Goal: Information Seeking & Learning: Learn about a topic

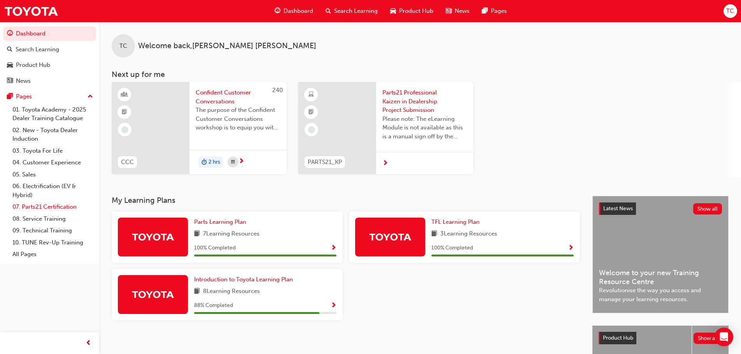
click at [37, 205] on link "07. Parts21 Certification" at bounding box center [52, 207] width 87 height 12
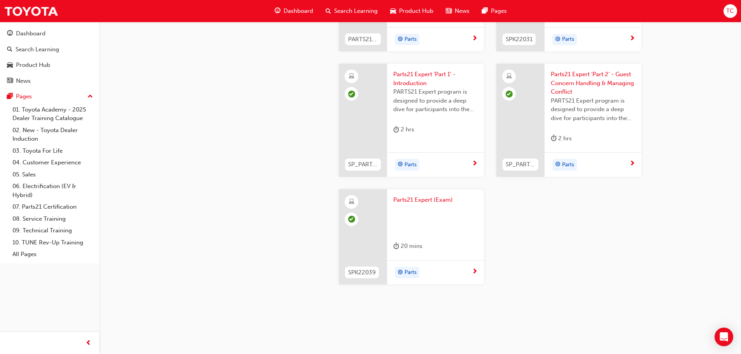
scroll to position [1552, 0]
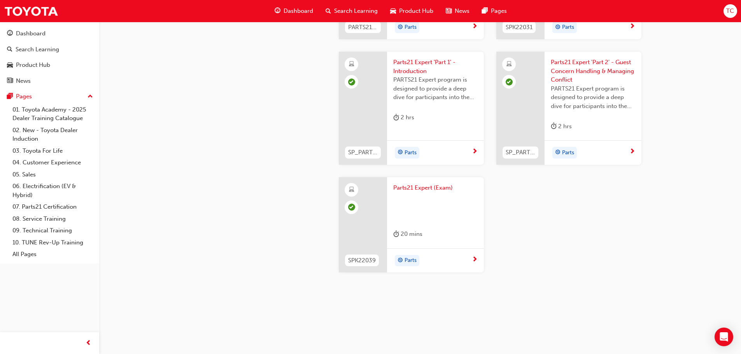
click at [406, 9] on span "Product Hub" at bounding box center [416, 11] width 34 height 9
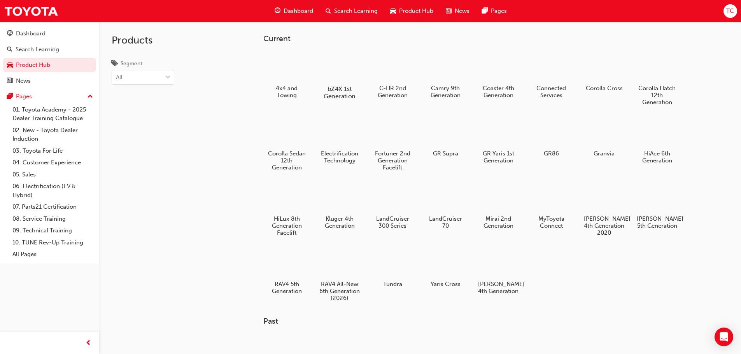
click at [336, 71] on div at bounding box center [339, 66] width 43 height 31
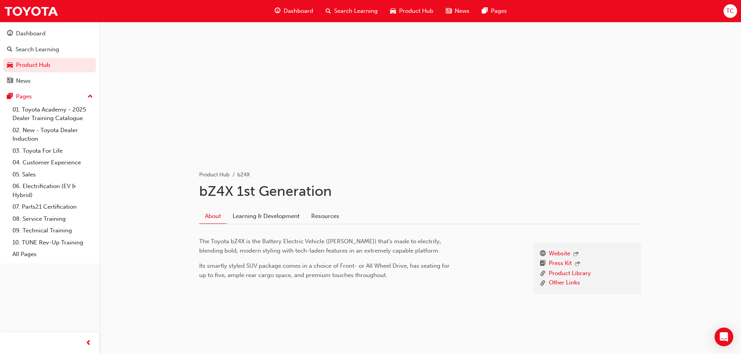
scroll to position [29, 0]
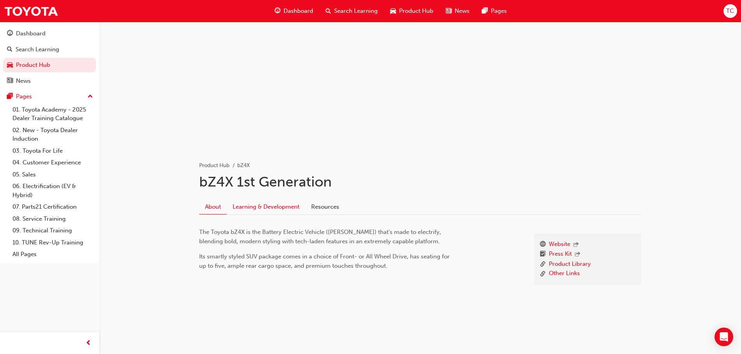
click at [269, 205] on link "Learning & Development" at bounding box center [266, 207] width 79 height 15
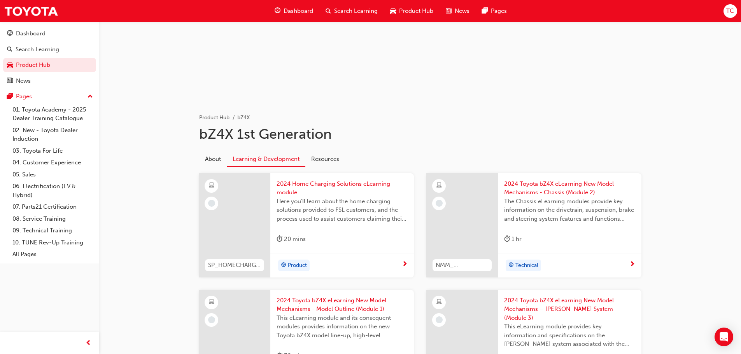
scroll to position [69, 0]
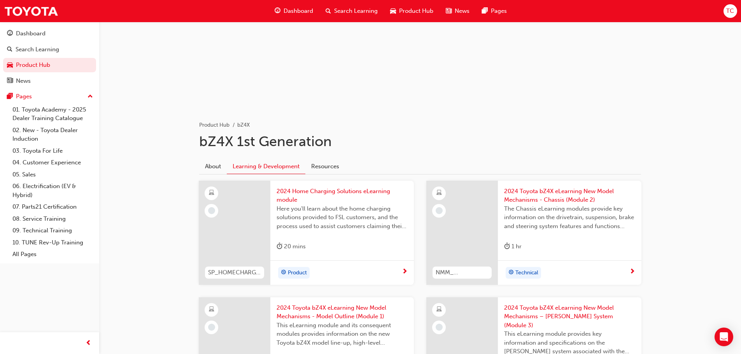
click at [308, 193] on span "2024 Home Charging Solutions eLearning module" at bounding box center [342, 196] width 131 height 18
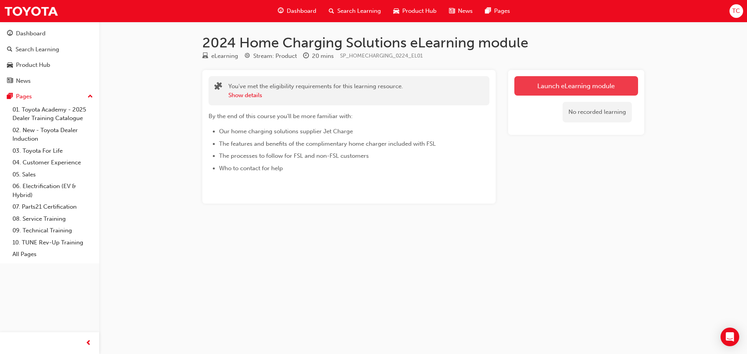
click at [574, 89] on link "Launch eLearning module" at bounding box center [576, 85] width 124 height 19
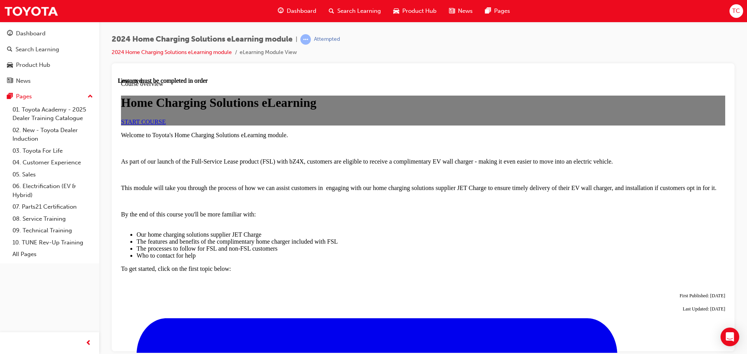
scroll to position [160, 0]
click at [166, 118] on span "START COURSE" at bounding box center [143, 121] width 45 height 7
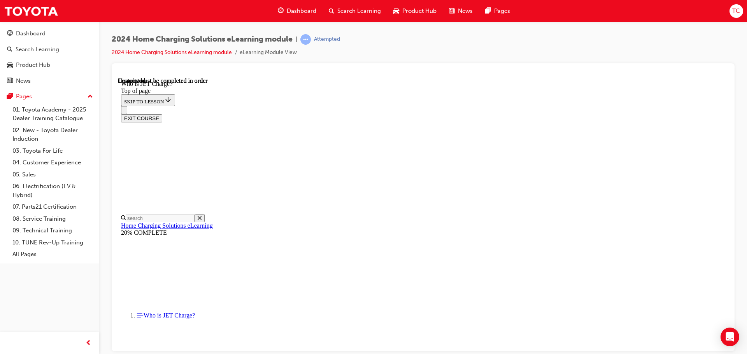
scroll to position [114, 0]
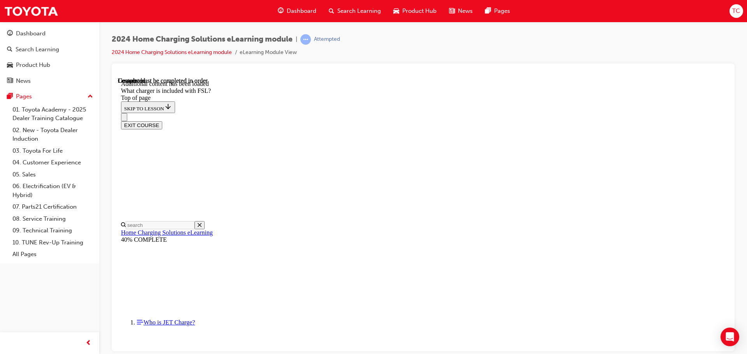
scroll to position [1022, 0]
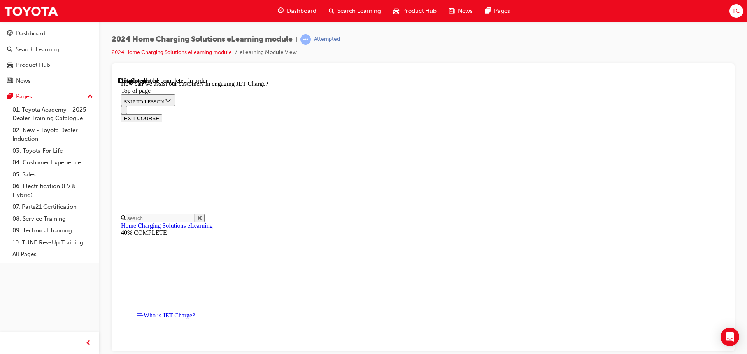
scroll to position [141, 0]
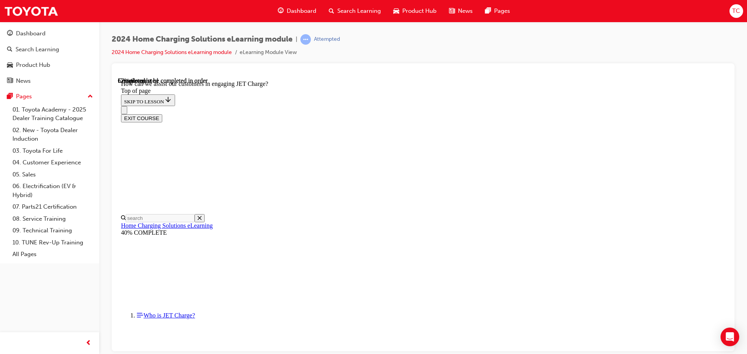
scroll to position [1487, 0]
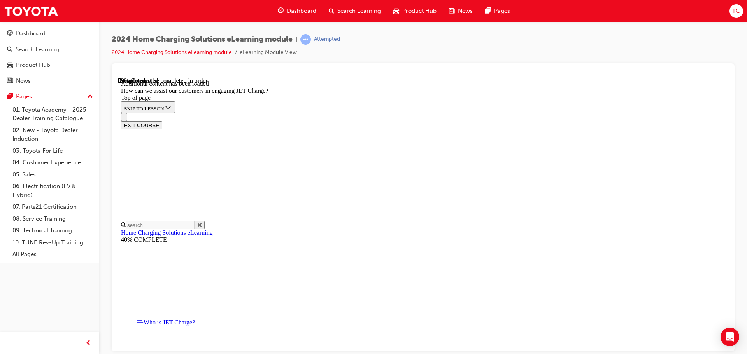
scroll to position [1720, 0]
drag, startPoint x: 408, startPoint y: 273, endPoint x: 417, endPoint y: 239, distance: 35.2
drag, startPoint x: 414, startPoint y: 213, endPoint x: 431, endPoint y: 212, distance: 16.7
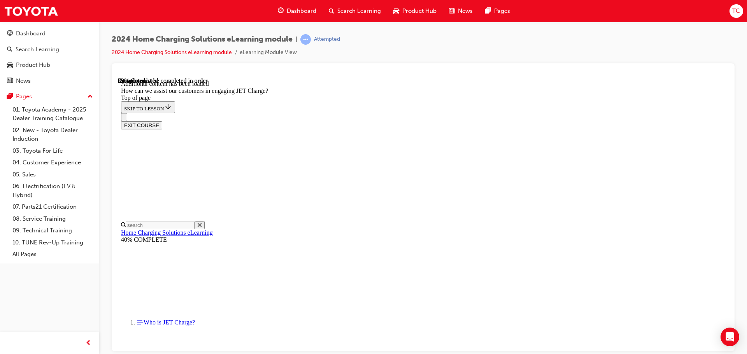
drag, startPoint x: 427, startPoint y: 132, endPoint x: 454, endPoint y: 158, distance: 38.0
drag, startPoint x: 423, startPoint y: 139, endPoint x: 452, endPoint y: 135, distance: 28.6
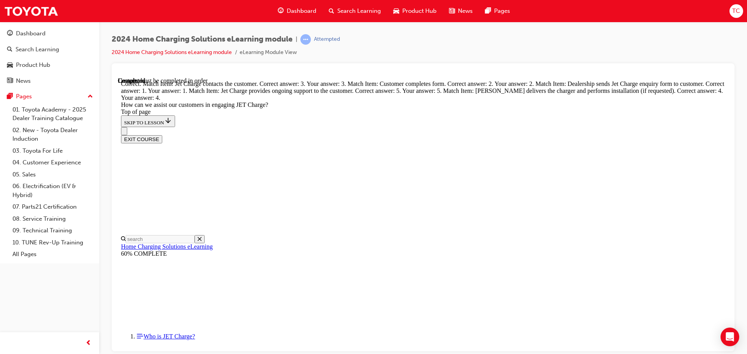
scroll to position [2033, 0]
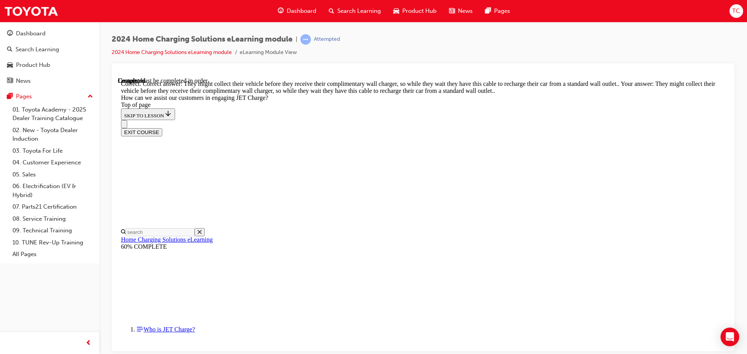
scroll to position [2147, 0]
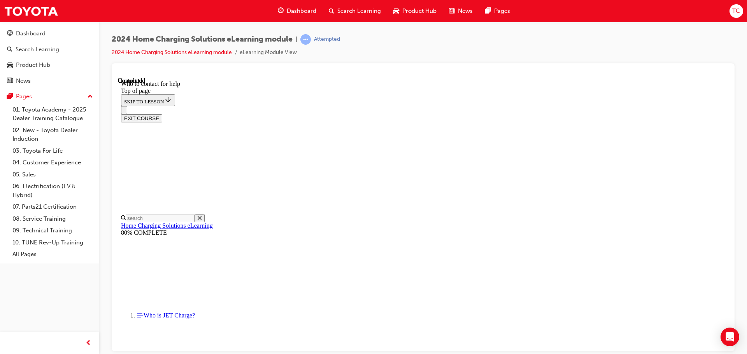
scroll to position [906, 0]
click at [162, 114] on button "EXIT COURSE" at bounding box center [141, 118] width 41 height 8
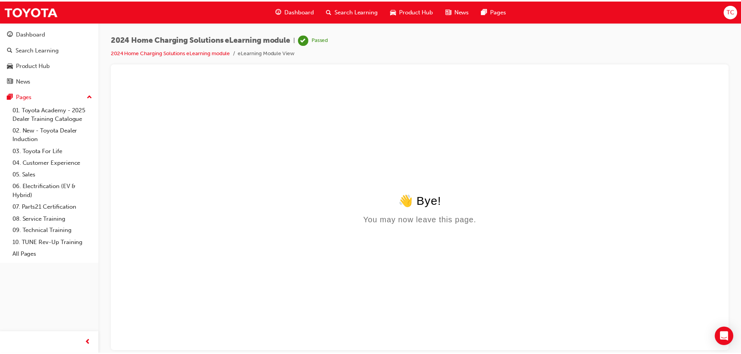
scroll to position [0, 0]
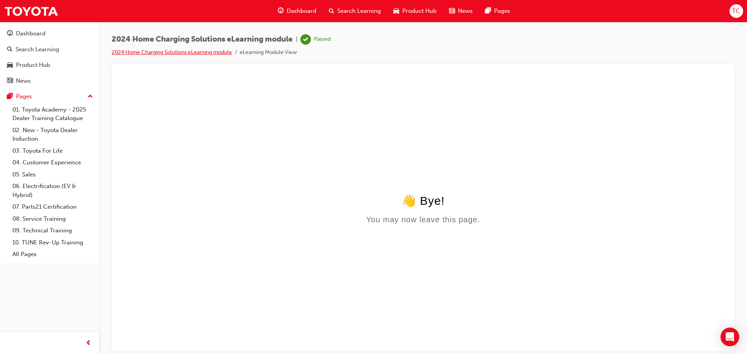
click at [198, 53] on link "2024 Home Charging Solutions eLearning module" at bounding box center [172, 52] width 120 height 7
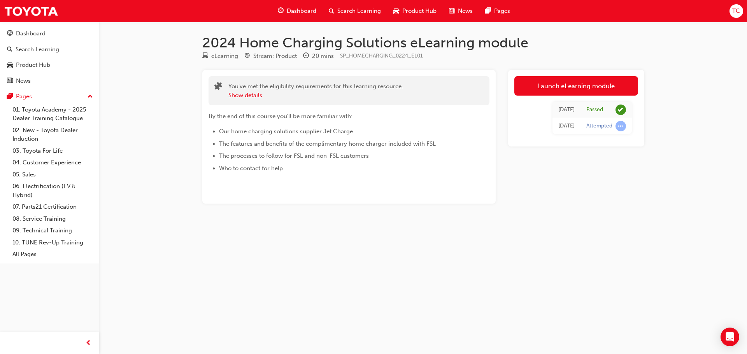
click at [417, 11] on span "Product Hub" at bounding box center [419, 11] width 34 height 9
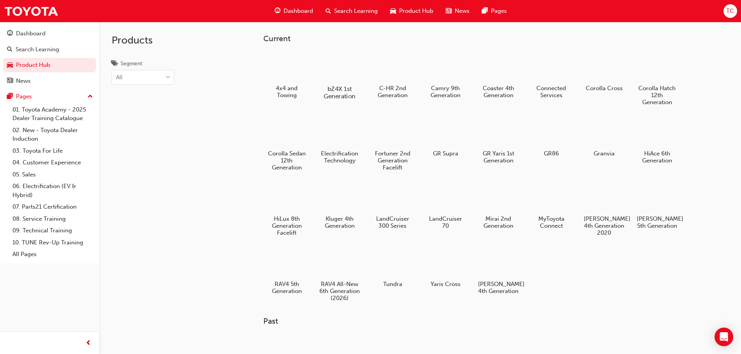
click at [338, 83] on div "bZ4X 1st Generation" at bounding box center [339, 75] width 49 height 55
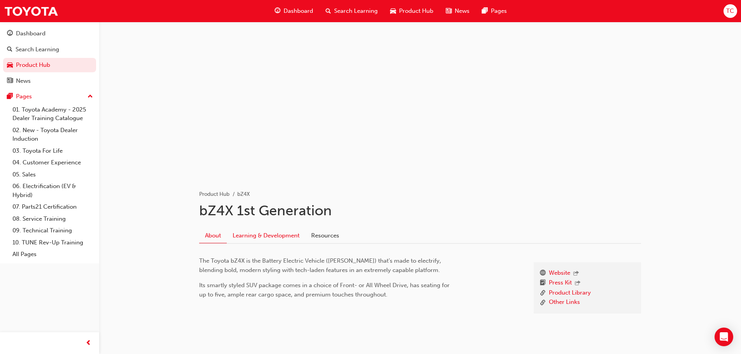
click at [268, 237] on link "Learning & Development" at bounding box center [266, 235] width 79 height 15
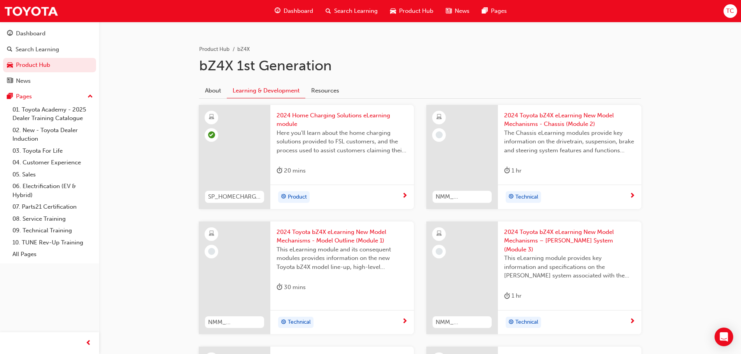
scroll to position [156, 0]
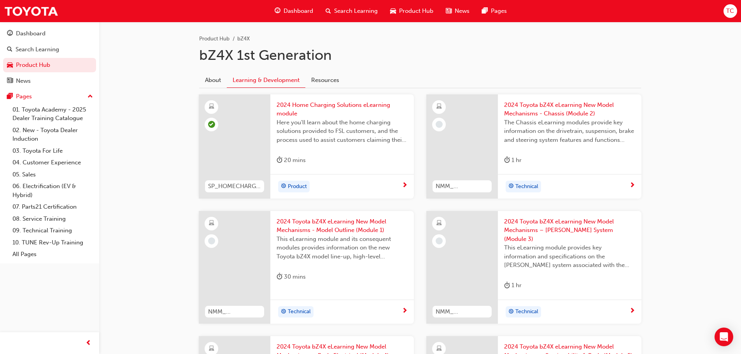
click at [358, 226] on span "2024 Toyota bZ4X eLearning New Model Mechanisms - Model Outline (Module 1)" at bounding box center [342, 226] width 131 height 18
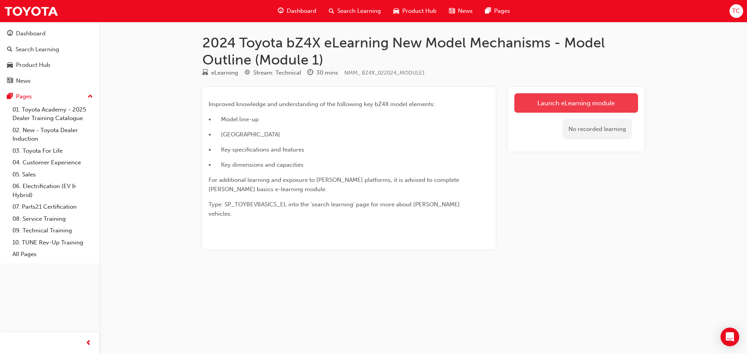
click at [547, 103] on link "Launch eLearning module" at bounding box center [576, 102] width 124 height 19
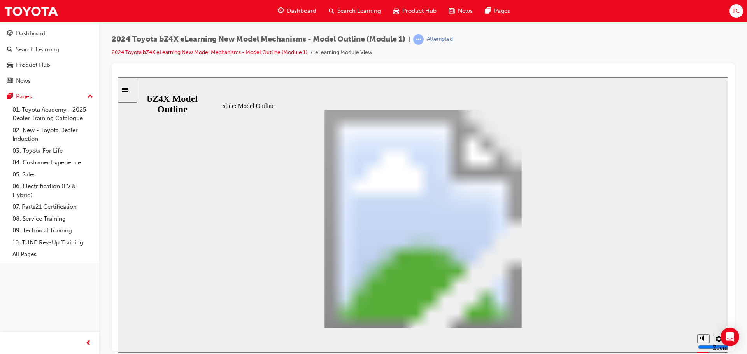
drag, startPoint x: 509, startPoint y: 312, endPoint x: 512, endPoint y: 316, distance: 5.2
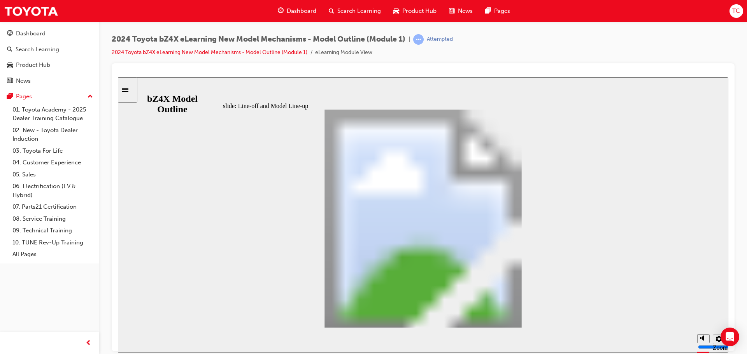
click at [692, 165] on div "slide: VIDEO: bZ4X Product Introduction VIDEO Intro Oval 1 Line 2 Oval 6 Oval 2…" at bounding box center [423, 215] width 610 height 276
click at [681, 214] on div "slide: VIDEO: bZ4X Product Introduction VIDEO Intro Oval 1 Line 2 Oval 6 Oval 2…" at bounding box center [423, 215] width 610 height 276
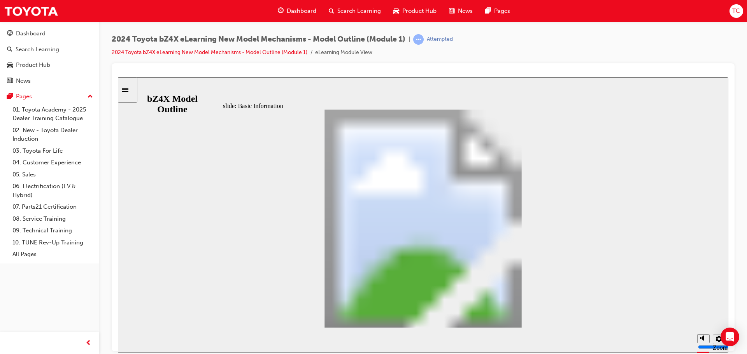
scroll to position [146, 0]
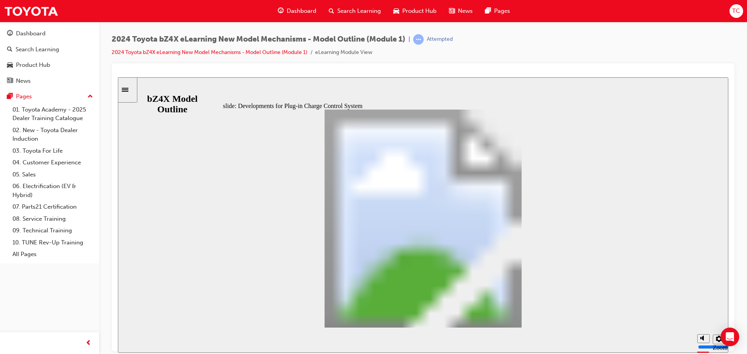
drag, startPoint x: 532, startPoint y: 328, endPoint x: 528, endPoint y: 324, distance: 5.8
click at [531, 330] on section "Playback Speed 2 1.75 1.5 1.25 0.75" at bounding box center [423, 340] width 610 height 25
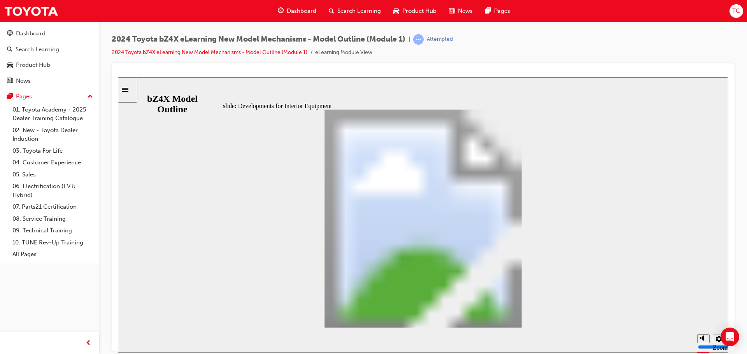
drag, startPoint x: 530, startPoint y: 156, endPoint x: 524, endPoint y: 156, distance: 5.8
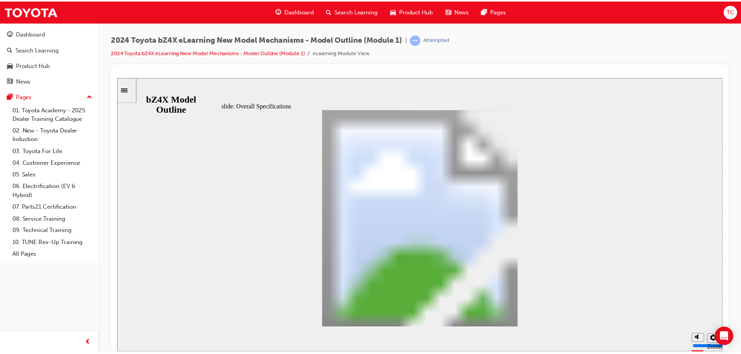
scroll to position [55, 0]
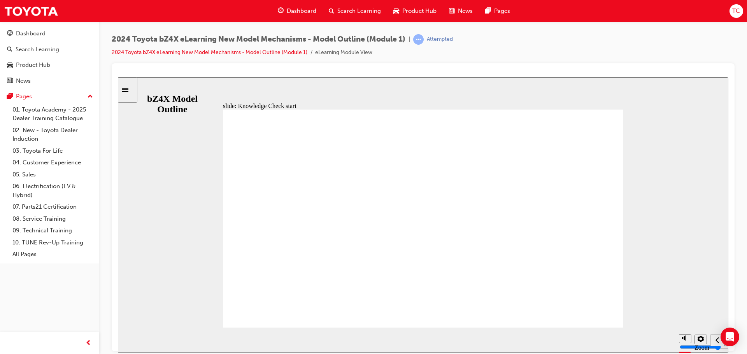
drag, startPoint x: 246, startPoint y: 169, endPoint x: 384, endPoint y: 177, distance: 137.6
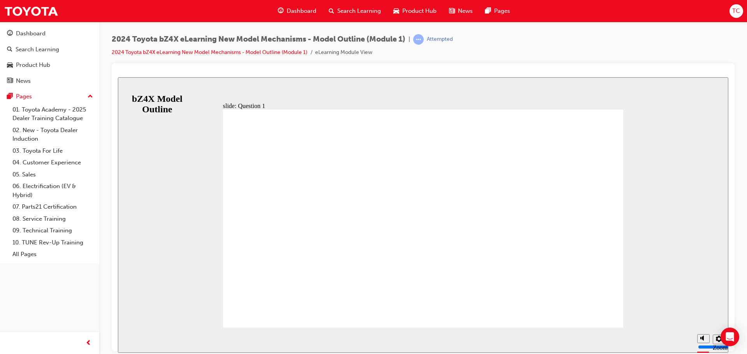
radio input "false"
radio input "true"
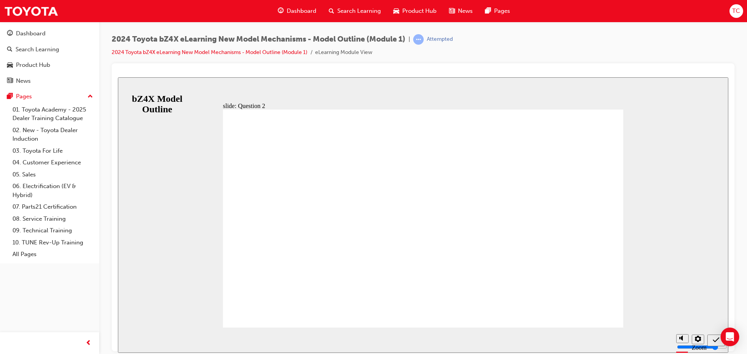
radio input "true"
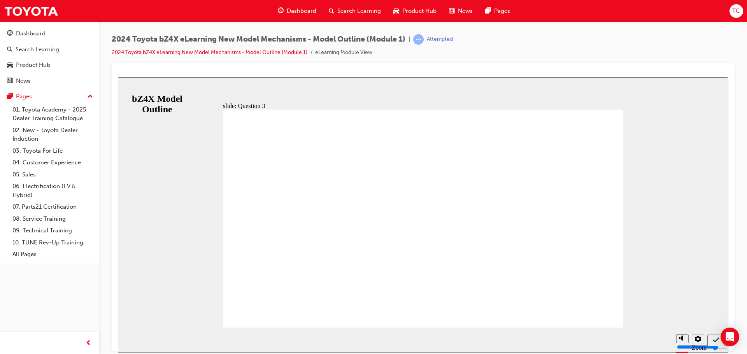
radio input "true"
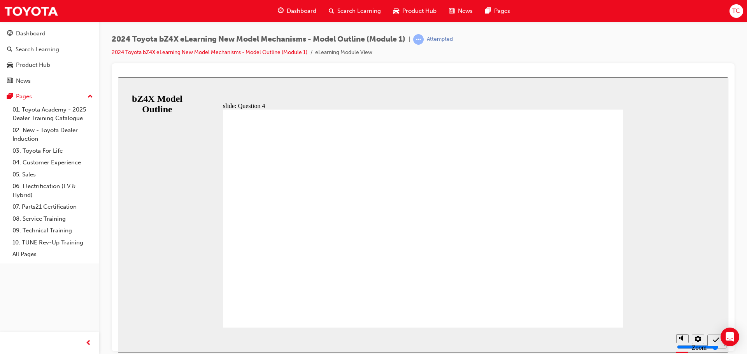
radio input "false"
radio input "true"
click at [128, 88] on icon "Sidebar Toggle" at bounding box center [125, 90] width 7 height 4
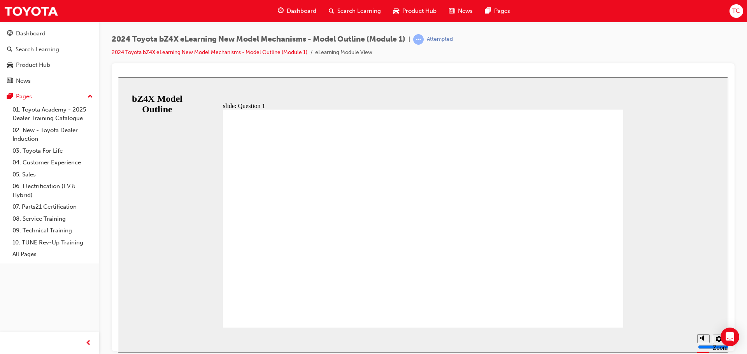
radio input "true"
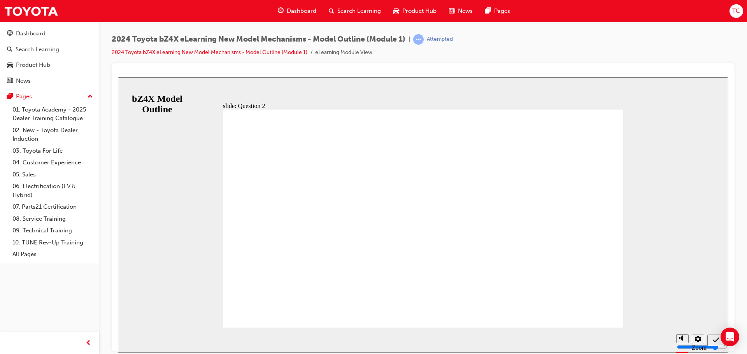
radio input "true"
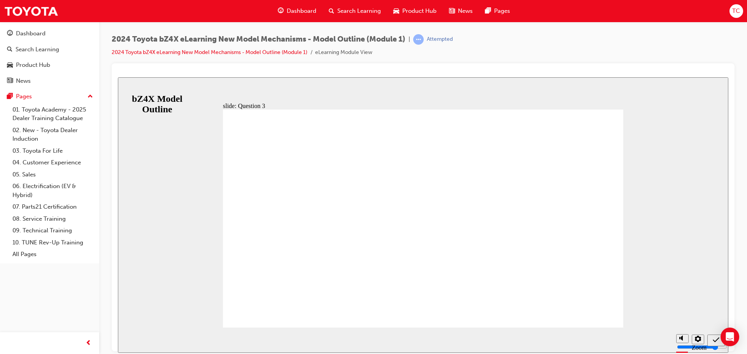
radio input "true"
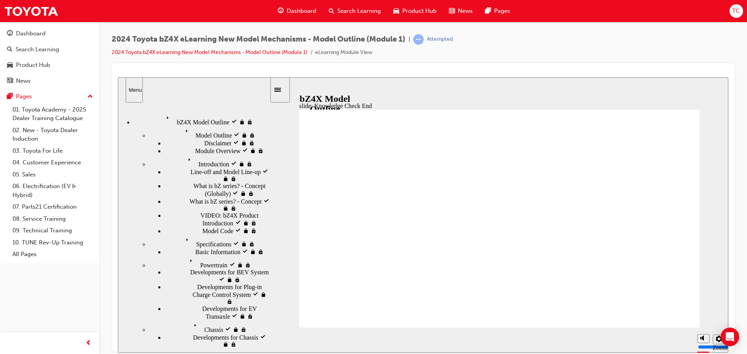
click at [418, 12] on span "Product Hub" at bounding box center [419, 11] width 34 height 9
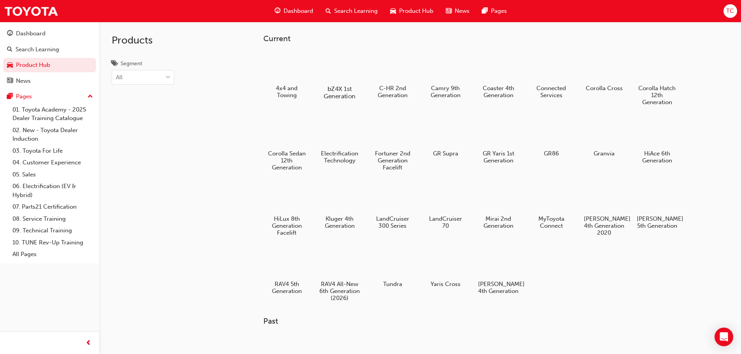
click at [335, 65] on div at bounding box center [339, 66] width 43 height 31
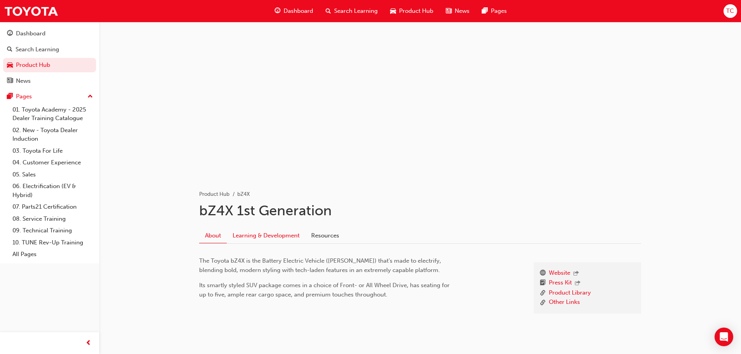
click at [281, 238] on link "Learning & Development" at bounding box center [266, 235] width 79 height 15
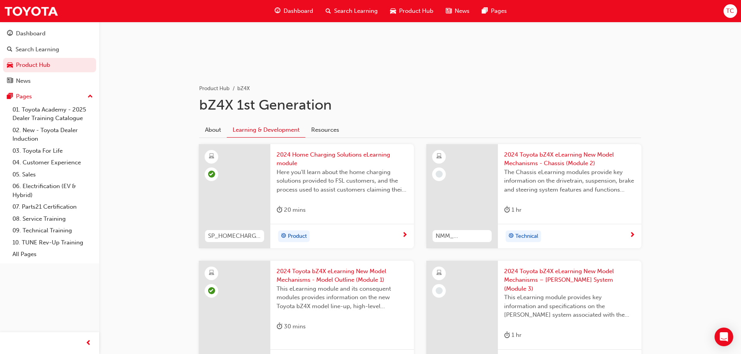
scroll to position [117, 0]
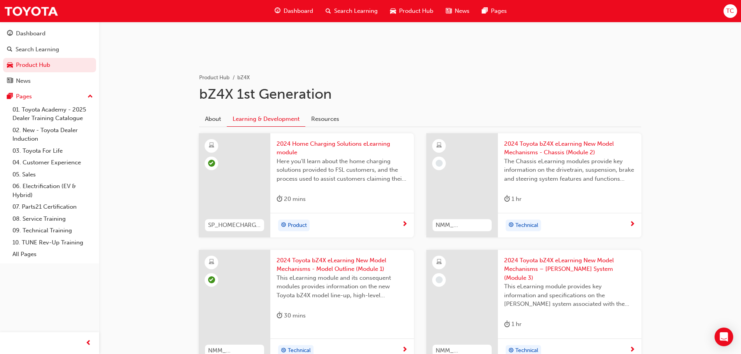
click at [543, 153] on span "2024 Toyota bZ4X eLearning New Model Mechanisms - Chassis (Module 2)" at bounding box center [569, 149] width 131 height 18
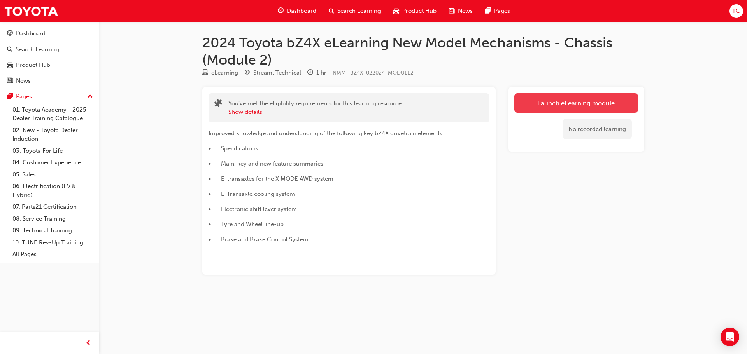
click at [579, 105] on link "Launch eLearning module" at bounding box center [576, 102] width 124 height 19
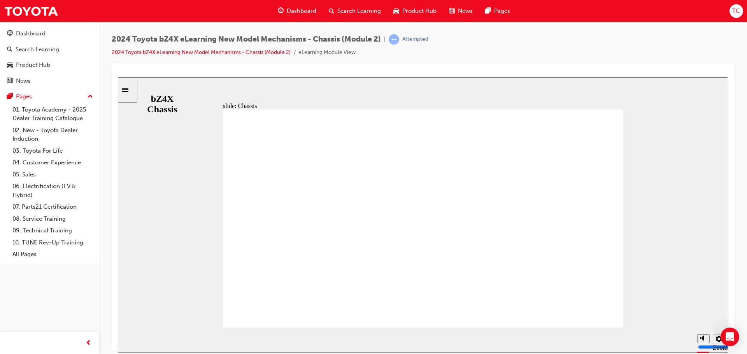
drag, startPoint x: 493, startPoint y: 196, endPoint x: 515, endPoint y: 212, distance: 27.4
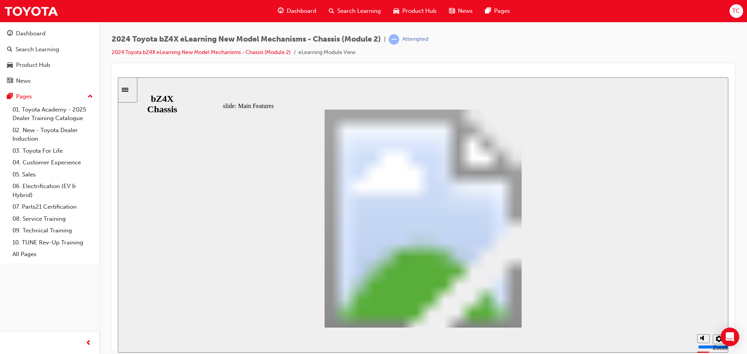
scroll to position [11, 0]
